Goal: Information Seeking & Learning: Learn about a topic

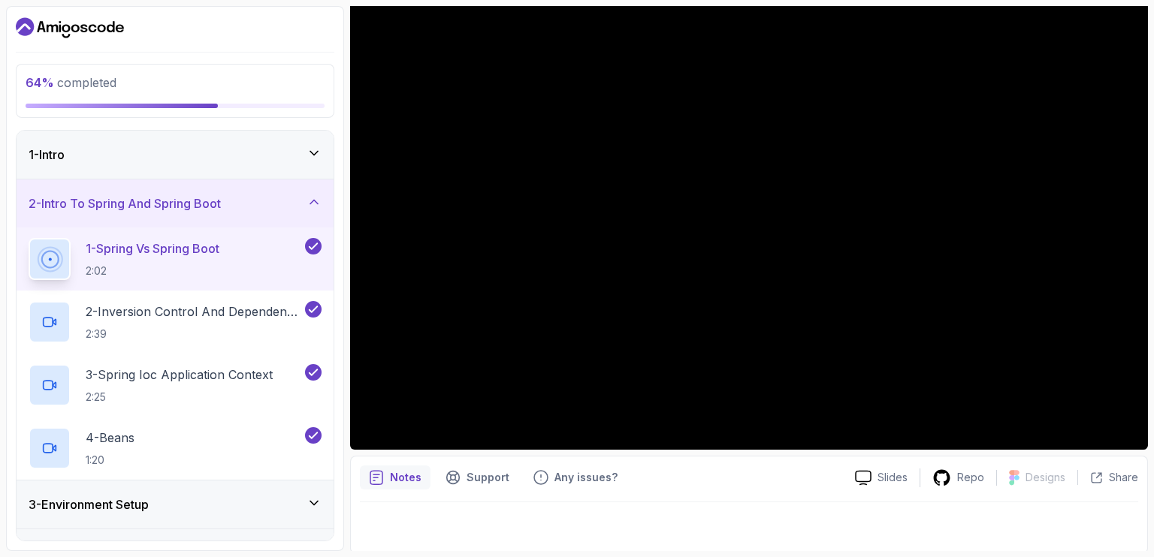
scroll to position [135, 0]
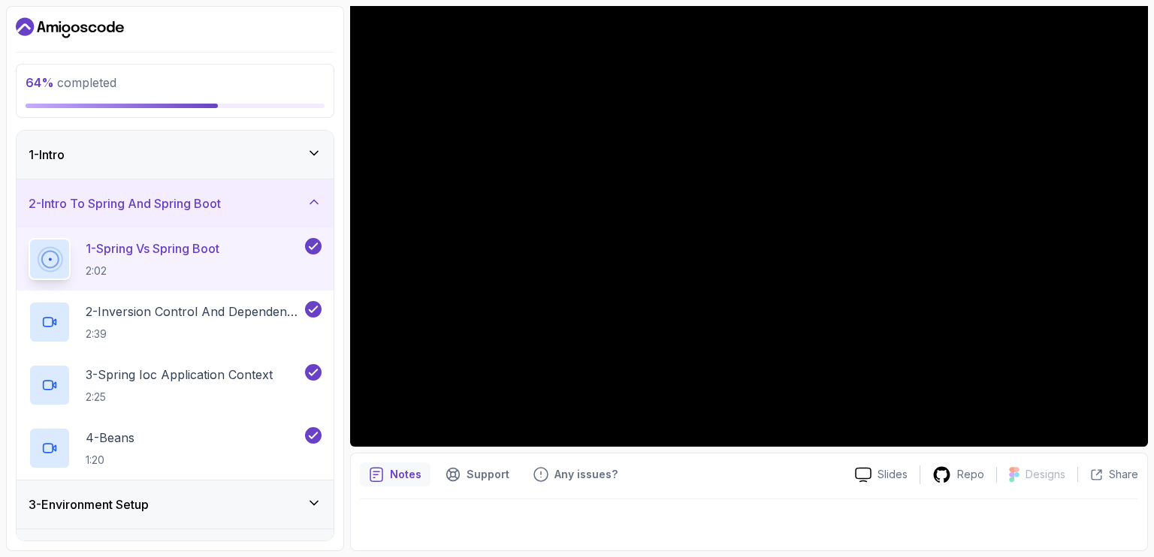
click at [277, 201] on div "2 - Intro To Spring And Spring Boot" at bounding box center [175, 204] width 293 height 18
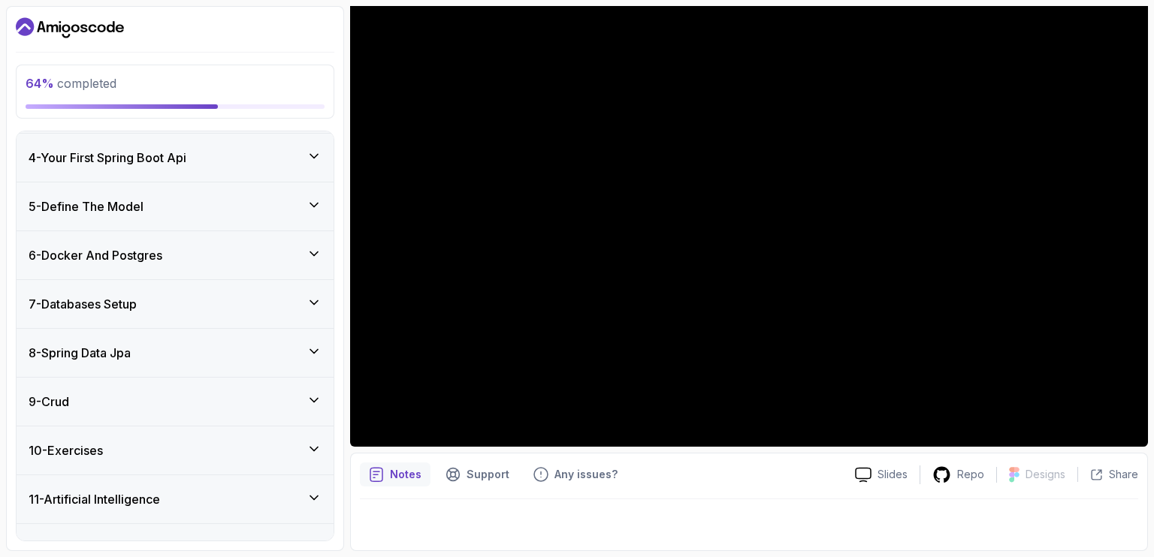
scroll to position [173, 0]
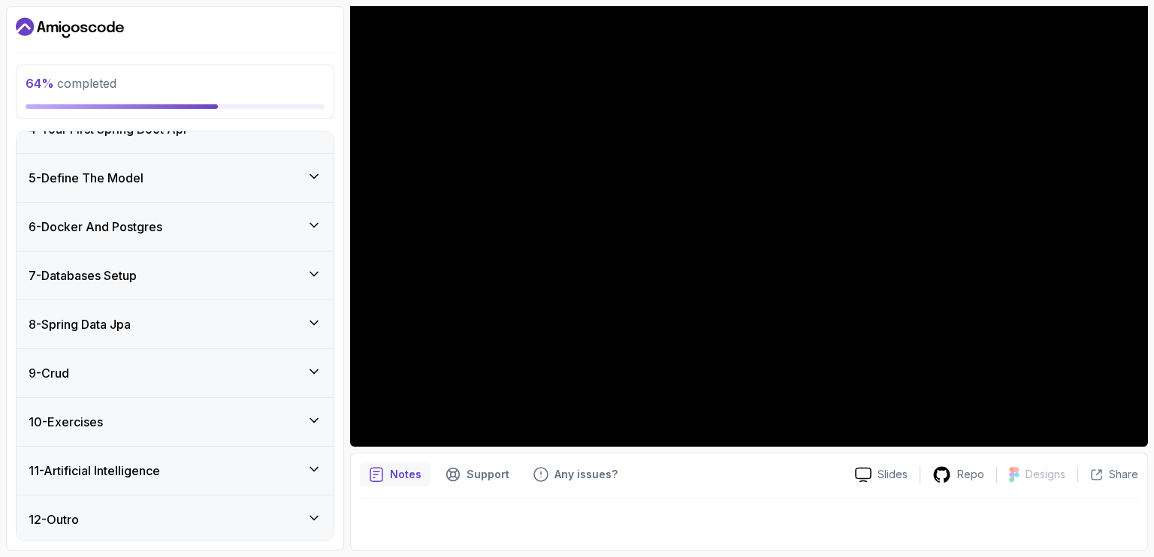
click at [206, 455] on div "11 - Artificial Intelligence" at bounding box center [175, 471] width 317 height 48
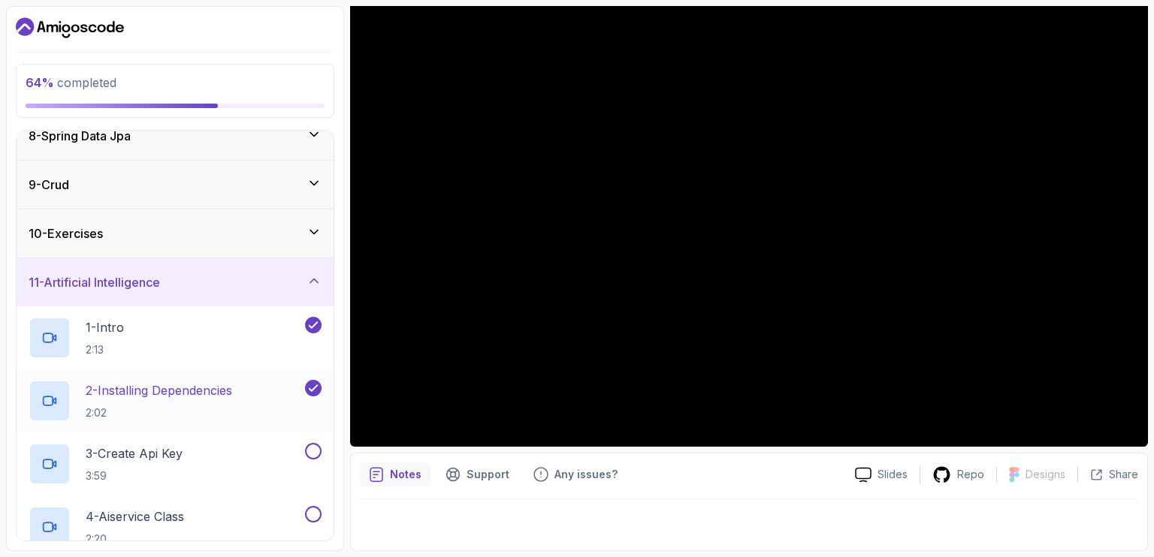
scroll to position [389, 0]
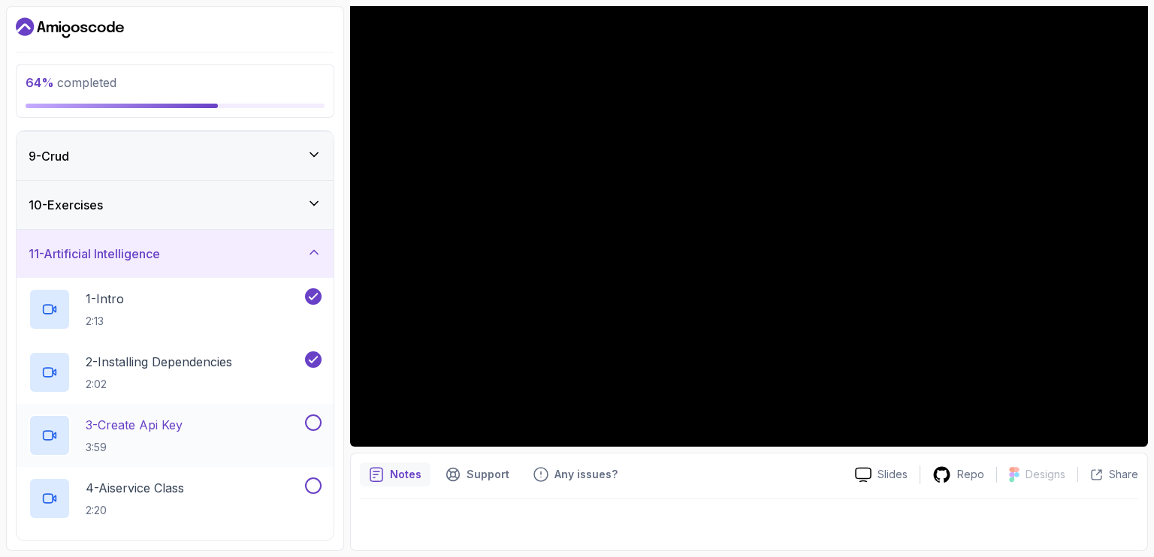
click at [242, 410] on div "3 - Create Api Key 3:59" at bounding box center [175, 435] width 317 height 63
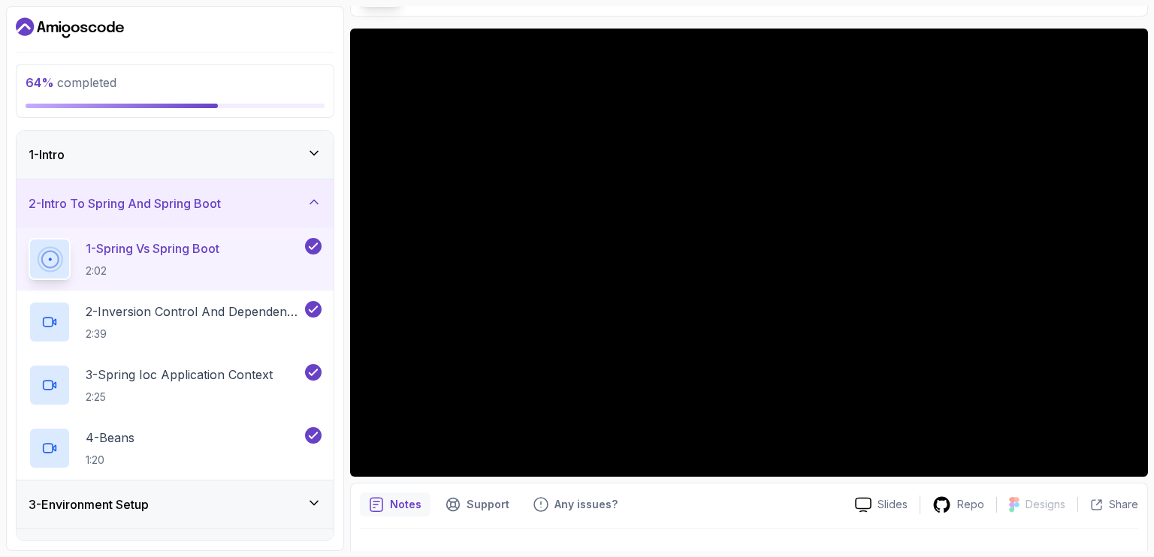
scroll to position [135, 0]
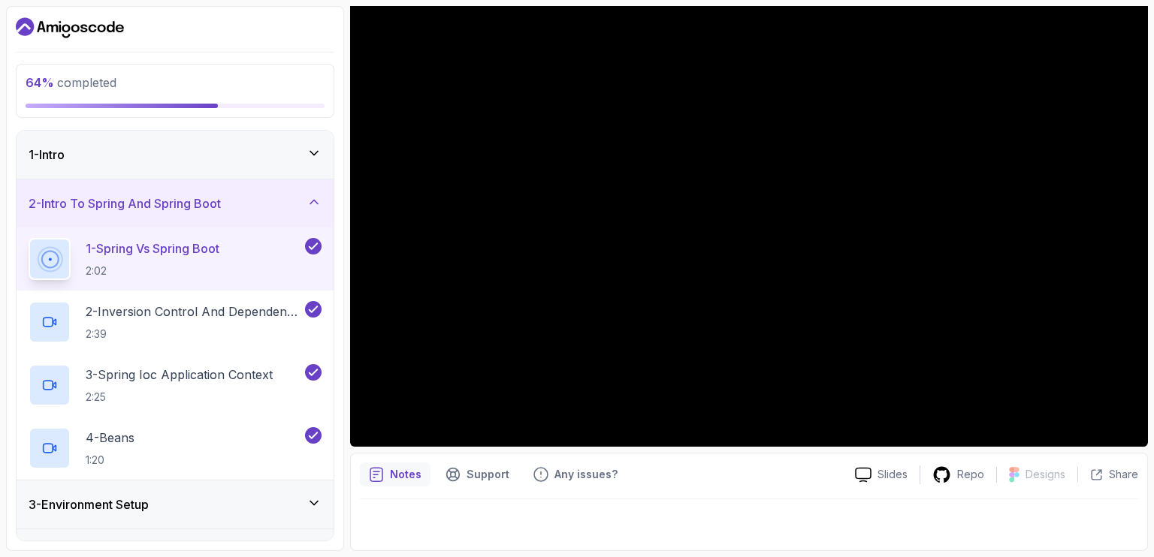
click at [79, 27] on icon "Dashboard" at bounding box center [70, 28] width 108 height 24
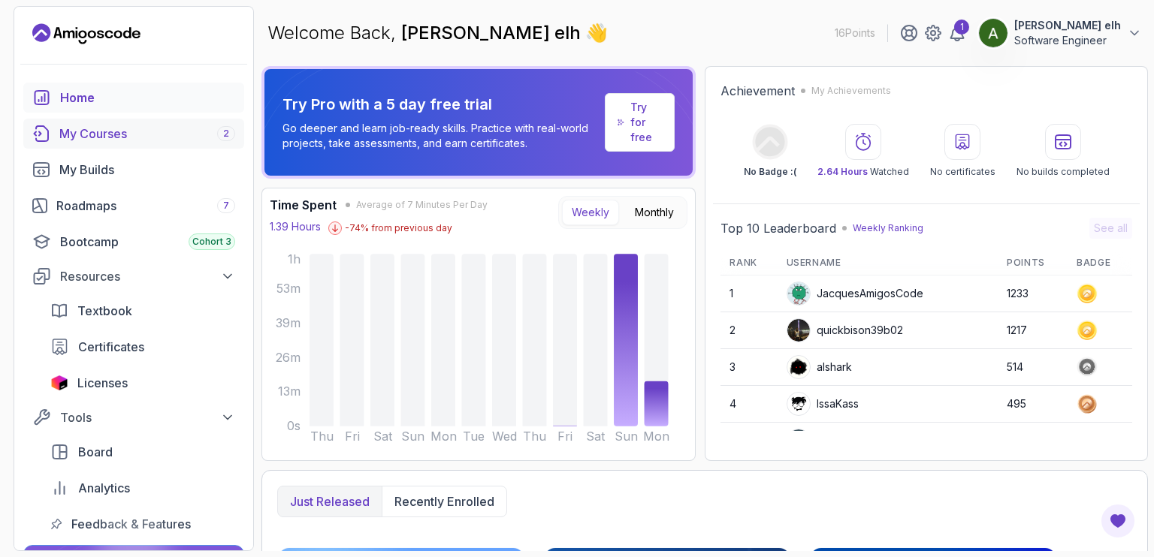
click at [114, 142] on div "My Courses 2" at bounding box center [147, 134] width 176 height 18
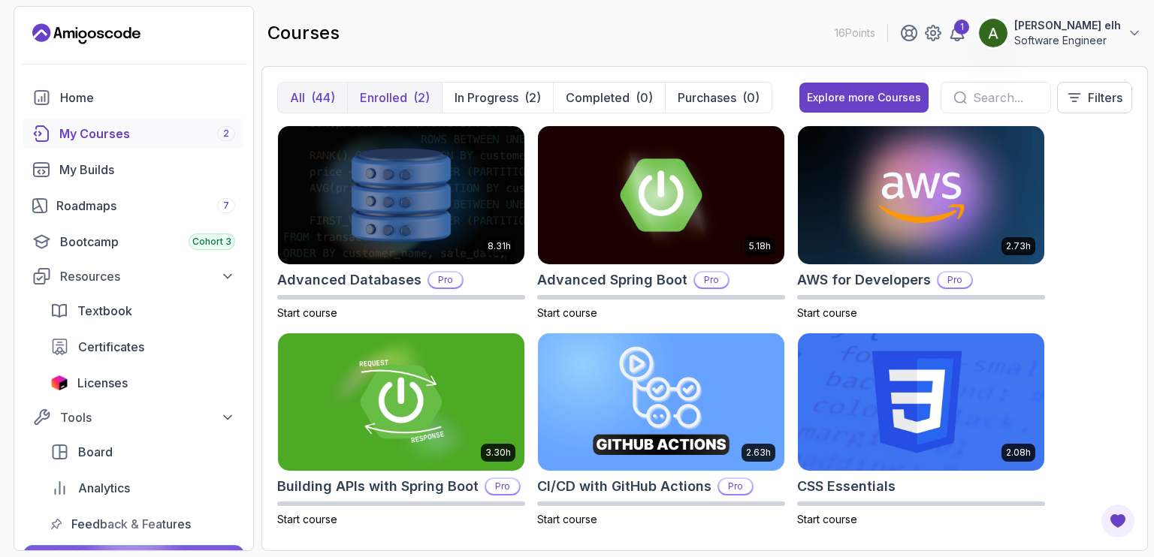
click at [390, 110] on button "Enrolled (2)" at bounding box center [394, 98] width 95 height 30
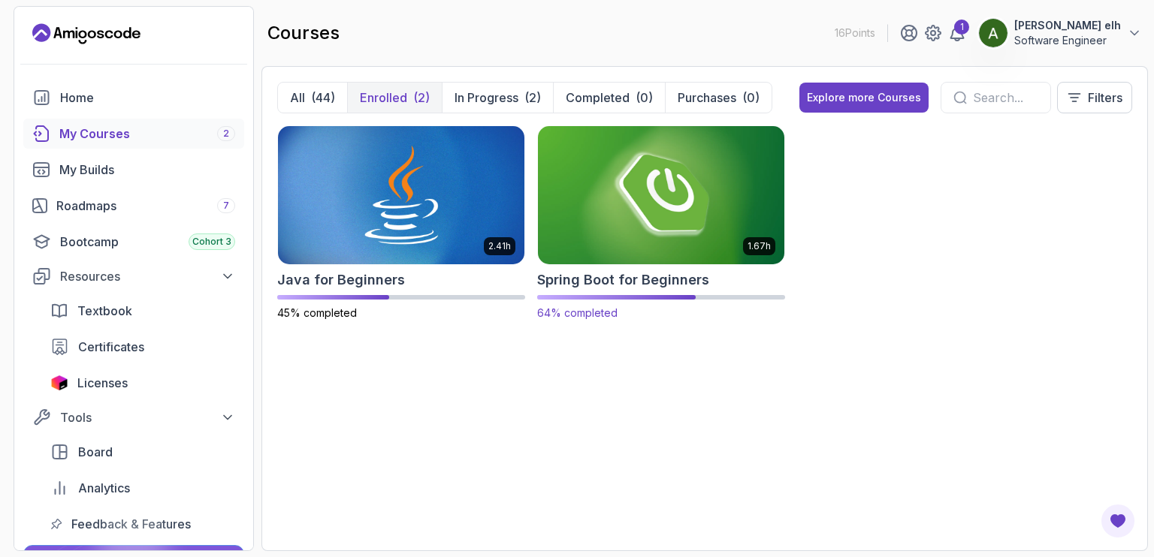
click at [669, 216] on img at bounding box center [661, 194] width 258 height 145
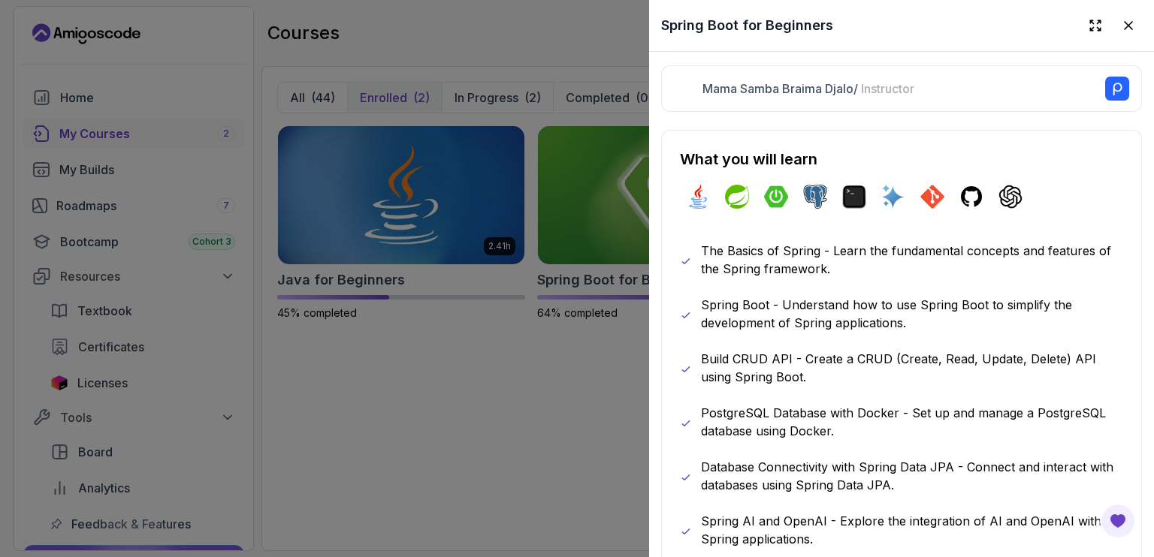
scroll to position [505, 0]
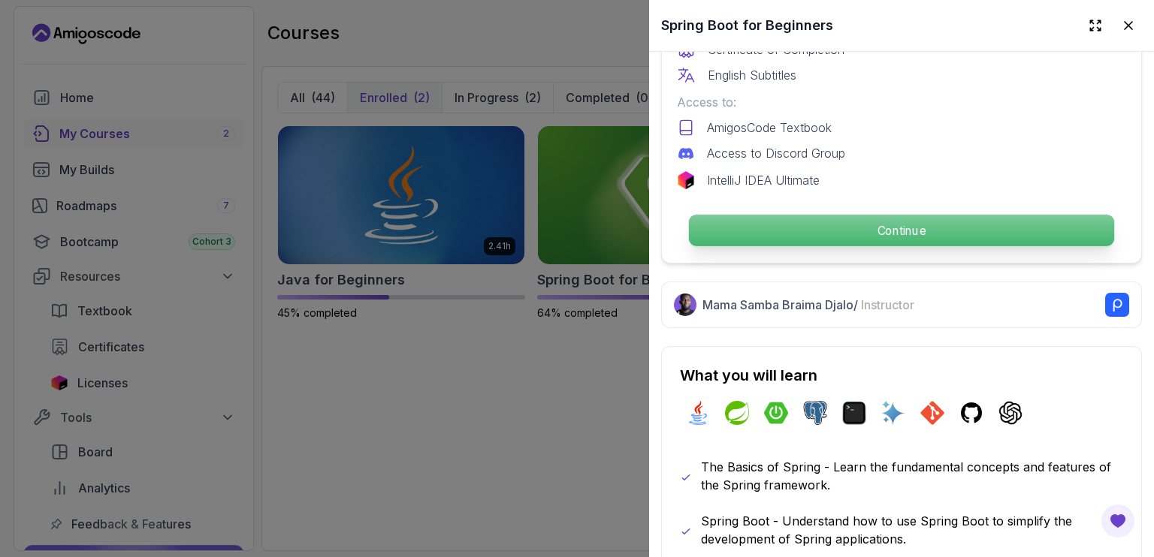
click at [892, 220] on p "Continue" at bounding box center [901, 231] width 425 height 32
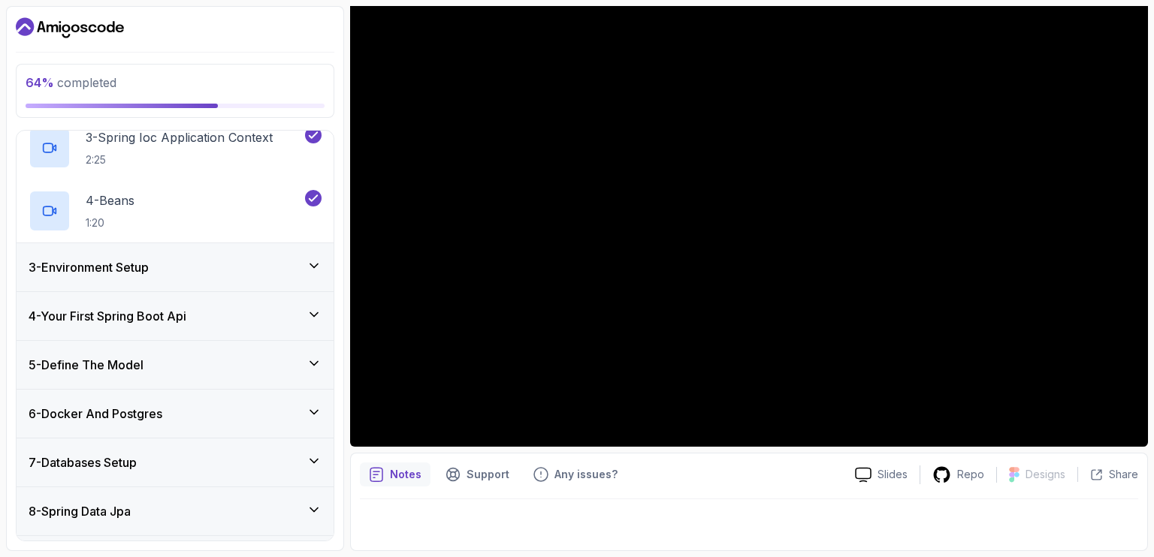
scroll to position [425, 0]
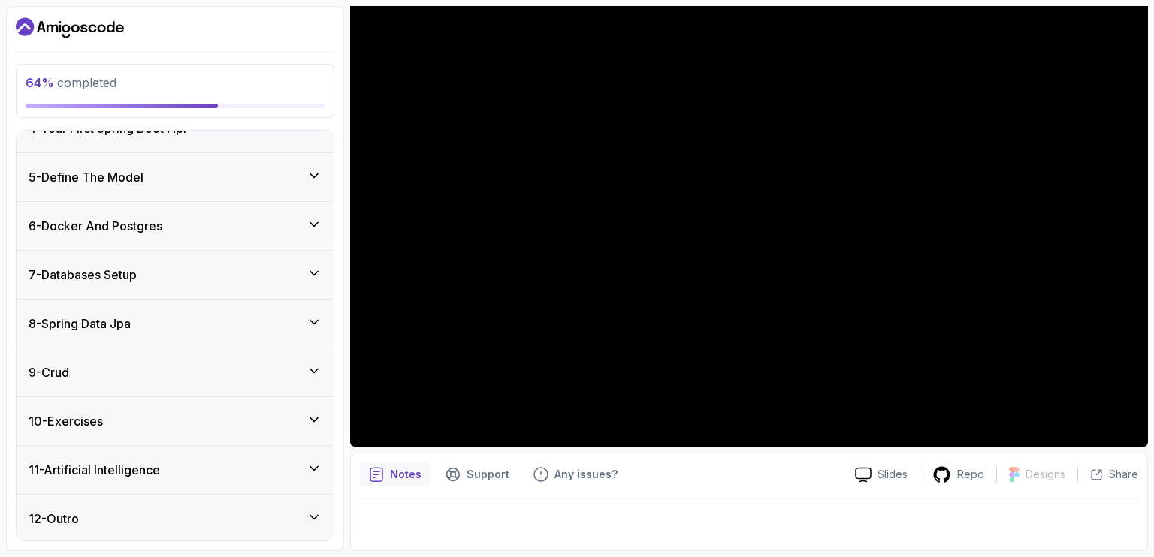
click at [128, 470] on h3 "11 - Artificial Intelligence" at bounding box center [94, 470] width 131 height 18
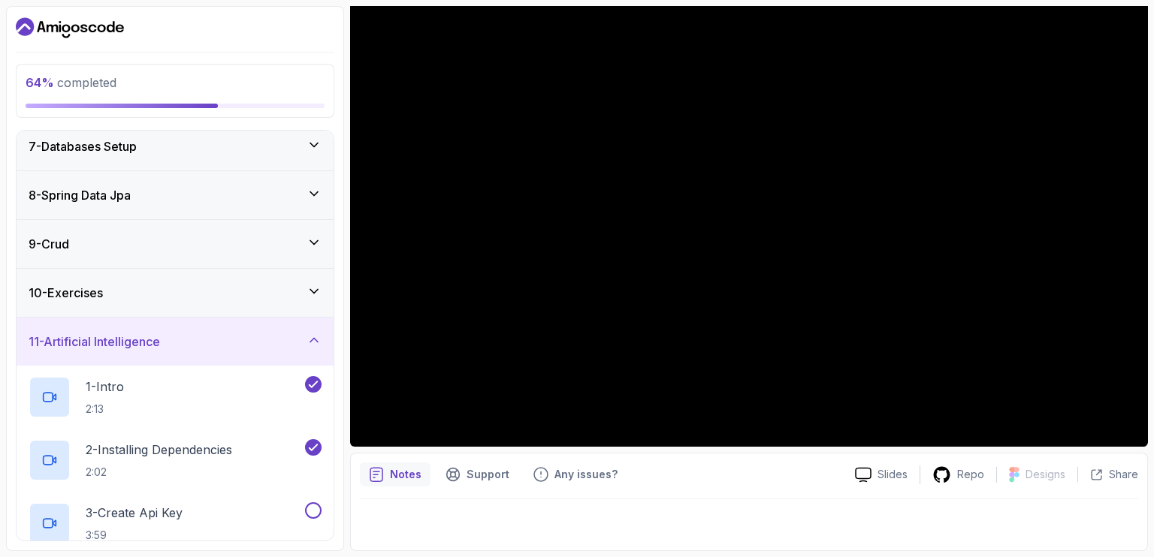
scroll to position [317, 0]
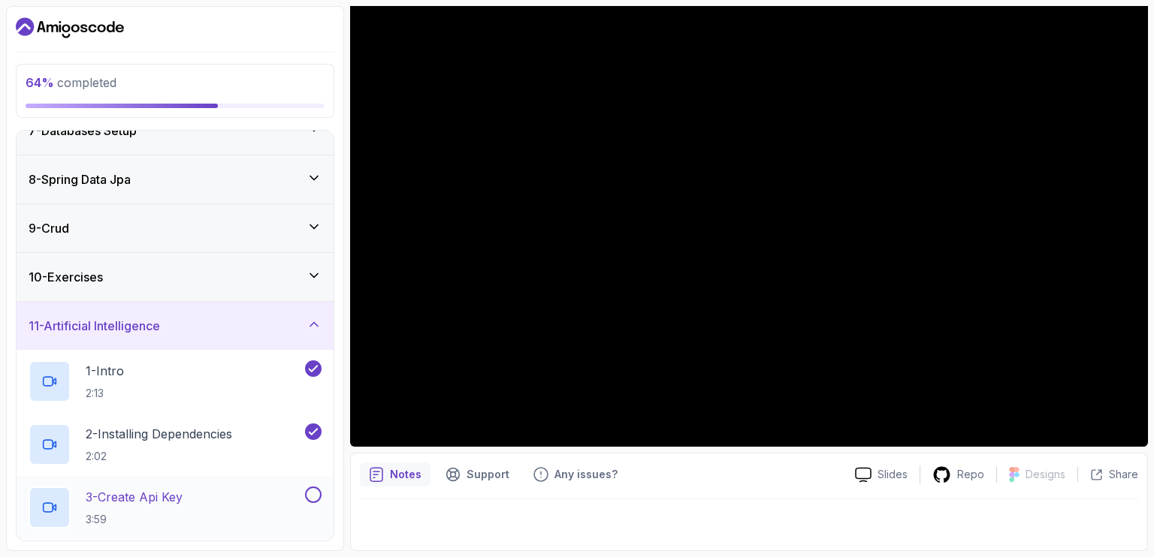
click at [124, 483] on div "3 - Create Api Key 3:59" at bounding box center [175, 507] width 317 height 63
click at [159, 499] on p "3 - Create Api Key" at bounding box center [134, 497] width 97 height 18
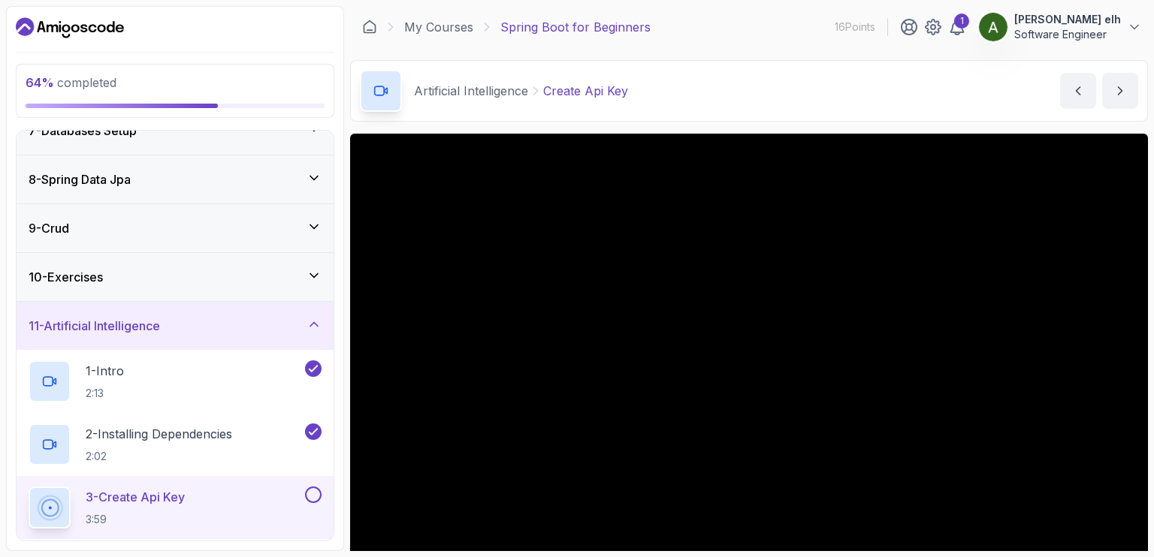
click at [1103, 35] on p "Software Engineer" at bounding box center [1067, 34] width 107 height 15
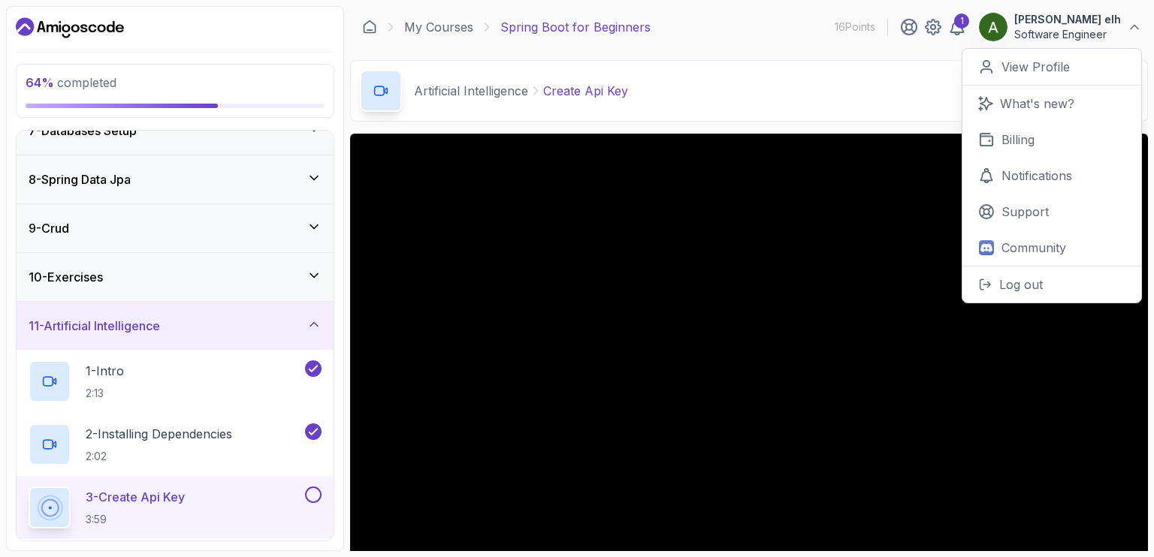
click at [1103, 35] on p "Software Engineer" at bounding box center [1067, 34] width 107 height 15
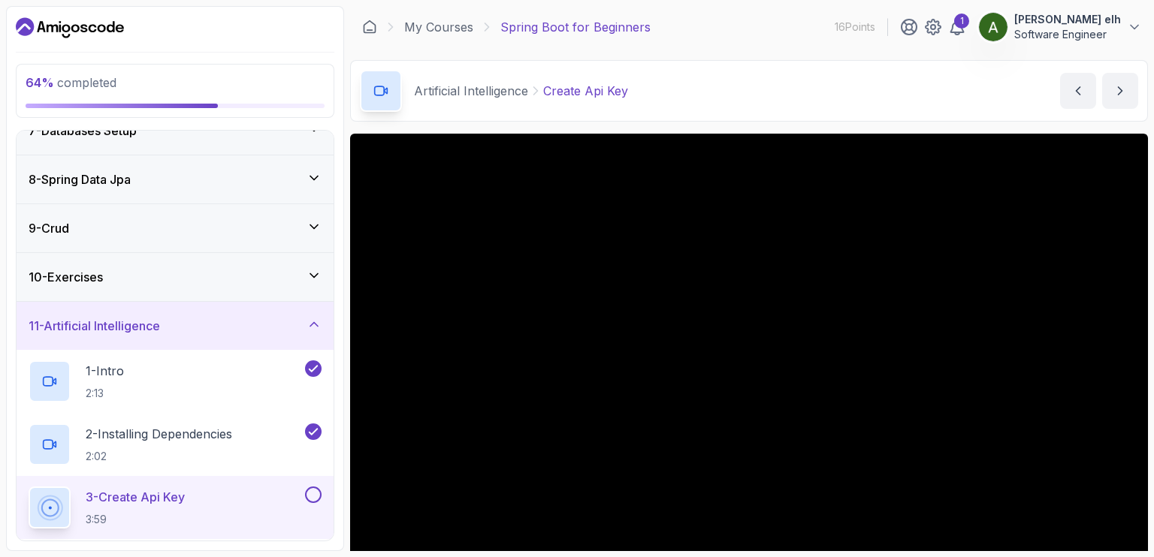
click at [1094, 41] on p "Software Engineer" at bounding box center [1067, 34] width 107 height 15
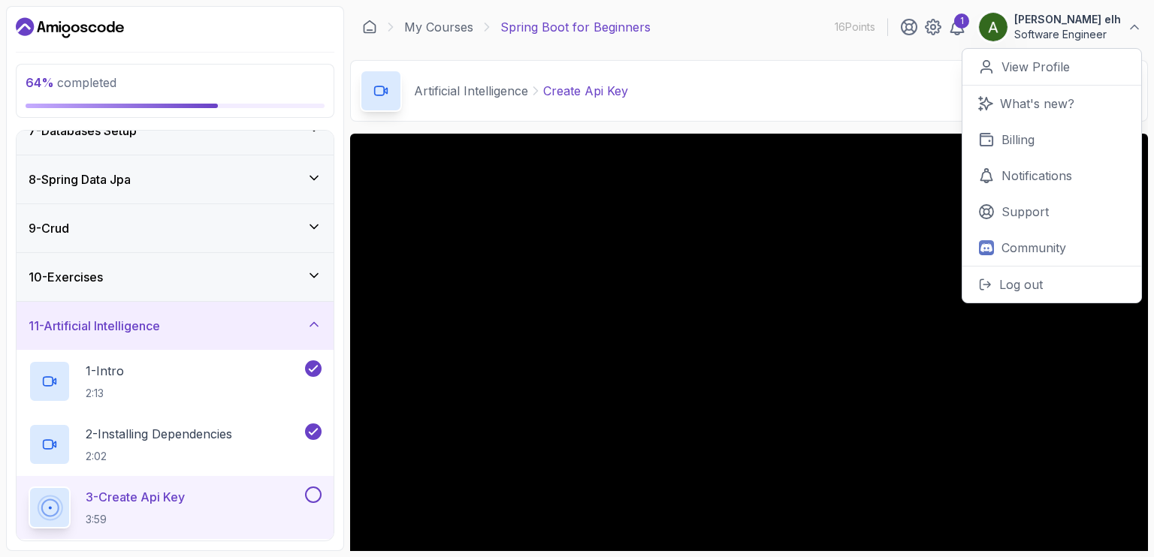
click at [1074, 33] on p "Software Engineer" at bounding box center [1067, 34] width 107 height 15
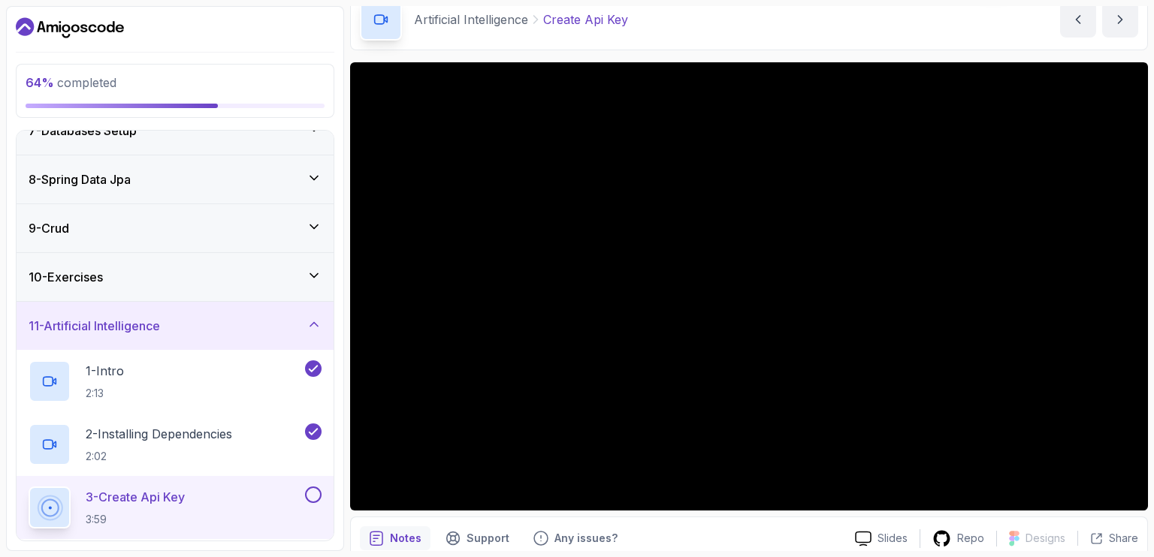
scroll to position [72, 0]
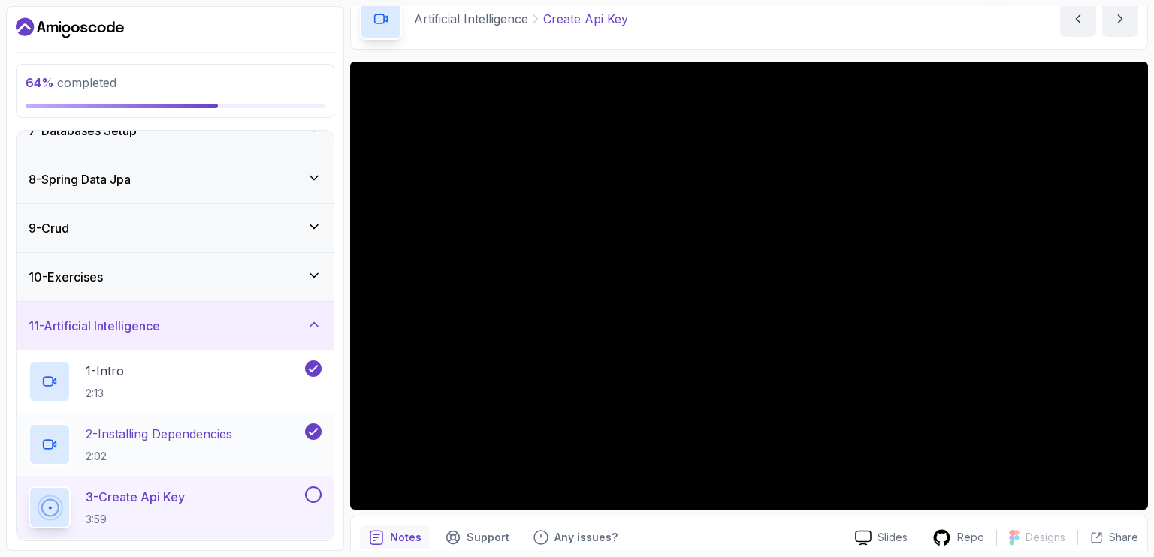
click at [140, 449] on p "2:02" at bounding box center [159, 456] width 146 height 15
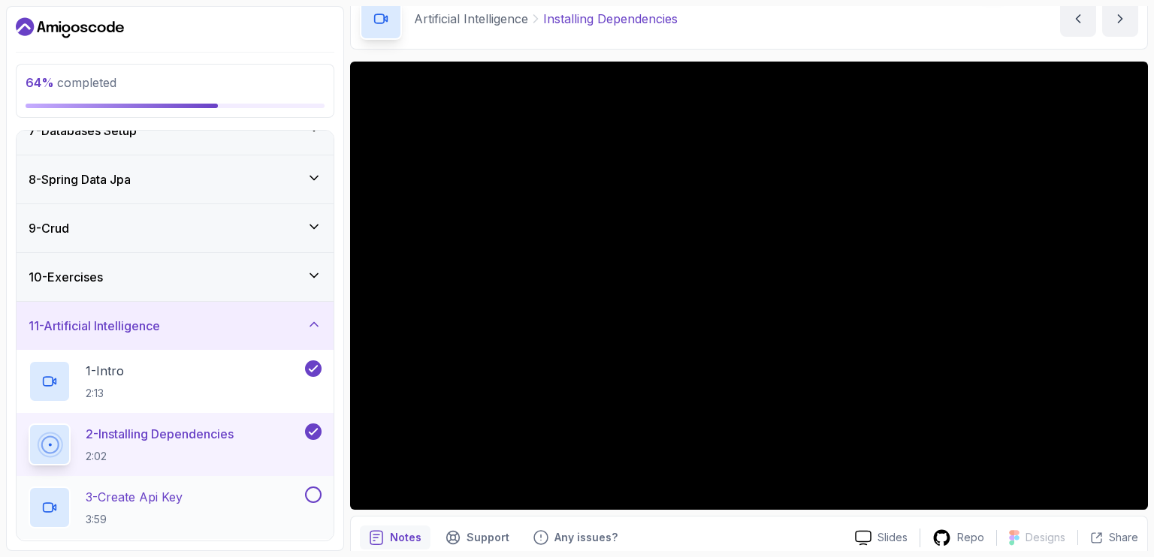
click at [221, 478] on div "3 - Create Api Key 3:59" at bounding box center [175, 507] width 317 height 63
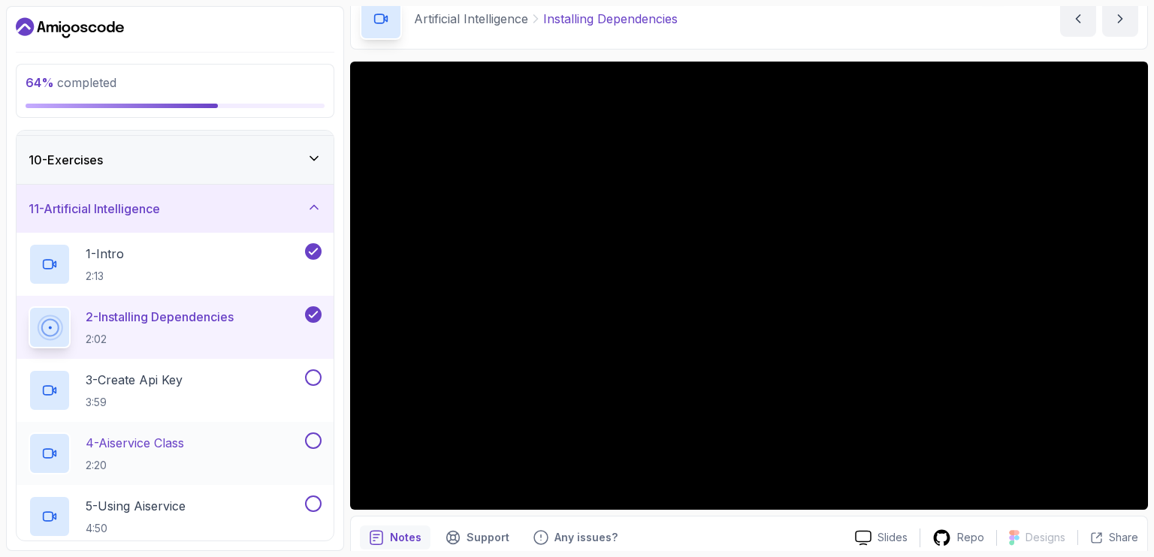
scroll to position [461, 0]
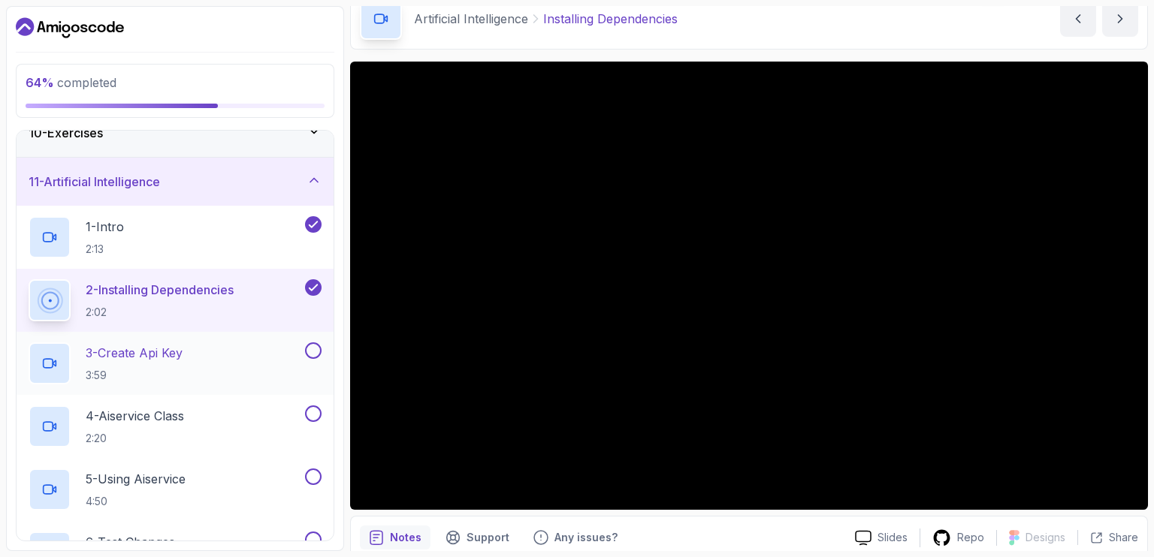
click at [153, 351] on p "3 - Create Api Key" at bounding box center [134, 353] width 97 height 18
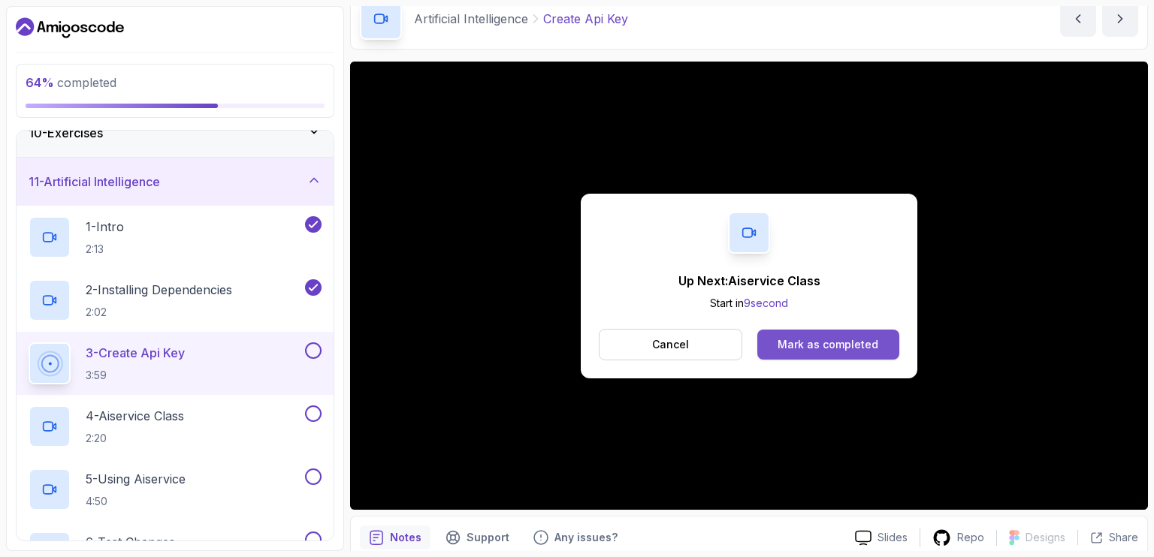
click at [849, 330] on button "Mark as completed" at bounding box center [828, 345] width 142 height 30
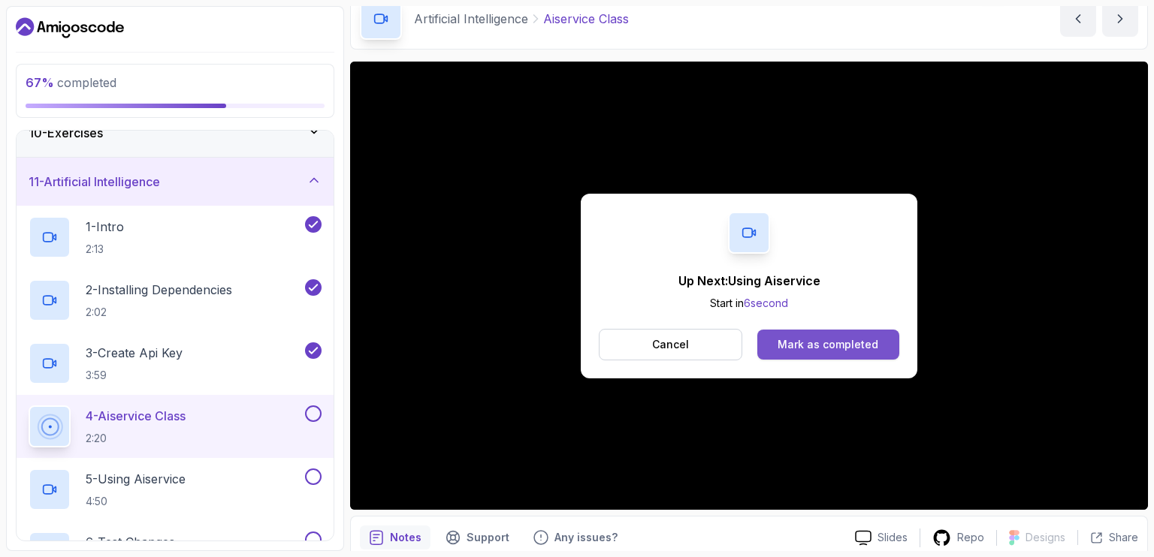
click at [844, 336] on button "Mark as completed" at bounding box center [828, 345] width 142 height 30
